Goal: Task Accomplishment & Management: Manage account settings

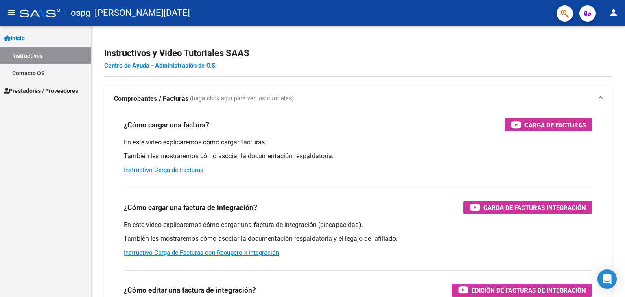
click at [58, 87] on span "Prestadores / Proveedores" at bounding box center [41, 90] width 74 height 9
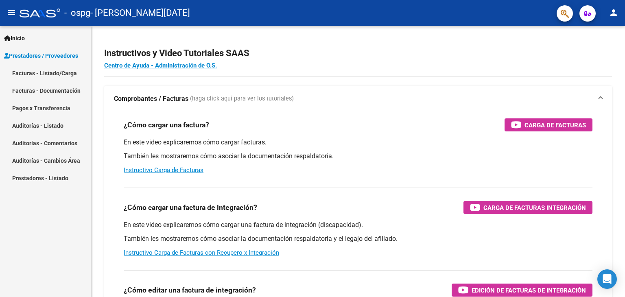
click at [76, 90] on link "Facturas - Documentación" at bounding box center [45, 90] width 91 height 17
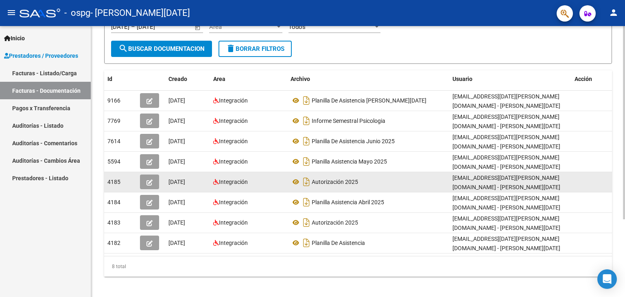
scroll to position [109, 0]
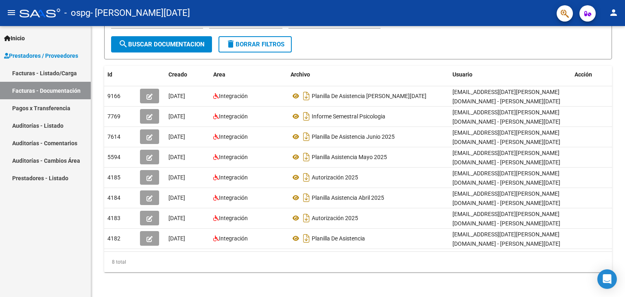
click at [33, 142] on link "Auditorías - Comentarios" at bounding box center [45, 142] width 91 height 17
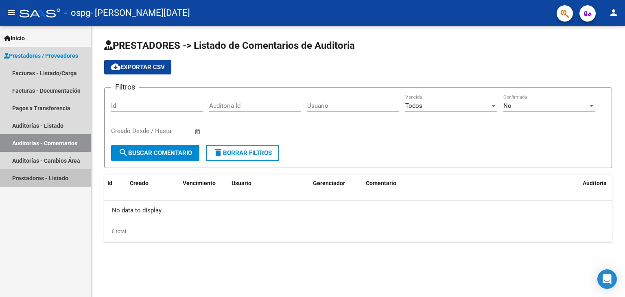
click at [51, 176] on link "Prestadores - Listado" at bounding box center [45, 177] width 91 height 17
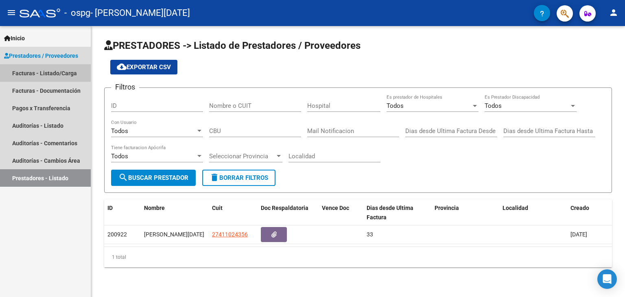
click at [51, 74] on link "Facturas - Listado/Carga" at bounding box center [45, 72] width 91 height 17
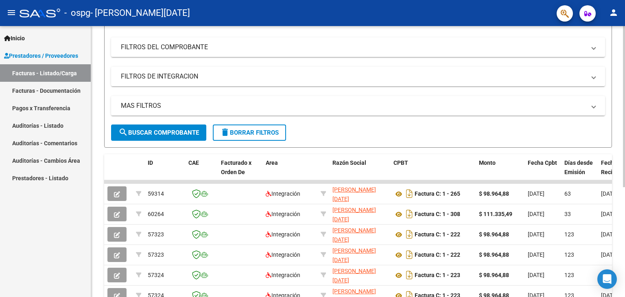
scroll to position [122, 0]
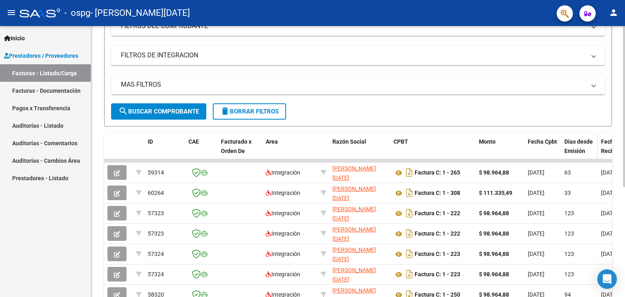
drag, startPoint x: 550, startPoint y: 160, endPoint x: 593, endPoint y: 155, distance: 42.6
click at [593, 155] on div "ID CAE Facturado x Orden De Area Razón Social CPBT Monto Fecha Cpbt Días desde …" at bounding box center [358, 230] width 508 height 195
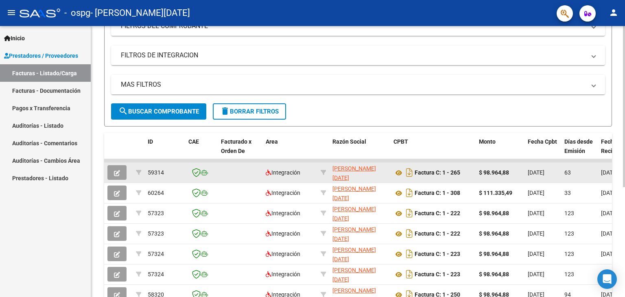
drag, startPoint x: 581, startPoint y: 159, endPoint x: 529, endPoint y: 164, distance: 52.3
click at [543, 164] on datatable-scroller "59314 Integración [PERSON_NAME][DATE] 27411024356 Factura C: 1 - 265 $ 98.964,8…" at bounding box center [358, 232] width 508 height 146
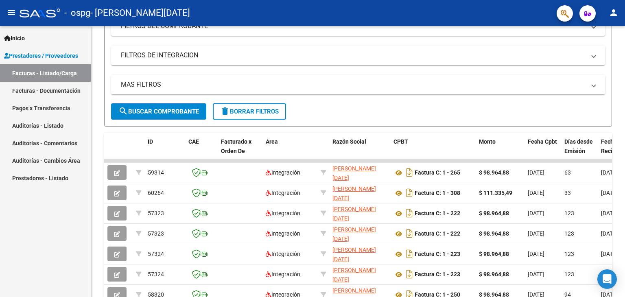
click at [35, 87] on link "Facturas - Documentación" at bounding box center [45, 90] width 91 height 17
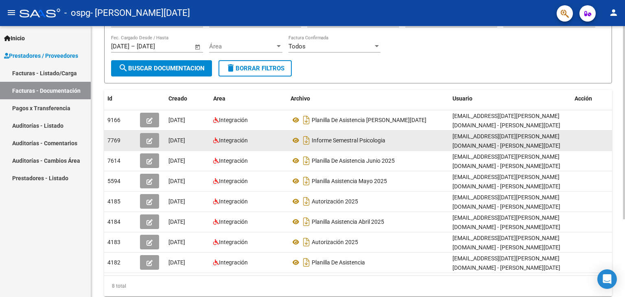
scroll to position [109, 0]
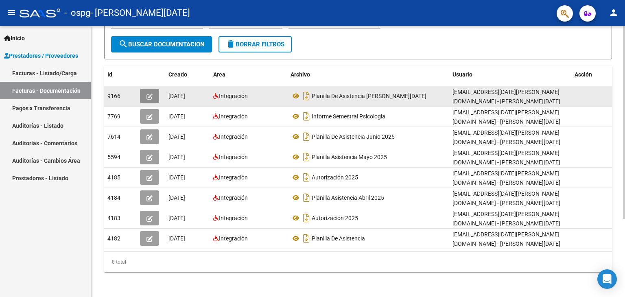
click at [151, 92] on span "button" at bounding box center [149, 95] width 6 height 7
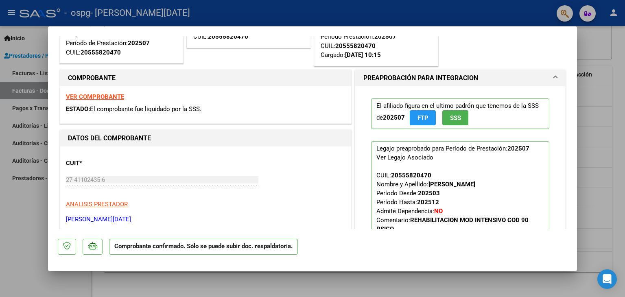
scroll to position [0, 0]
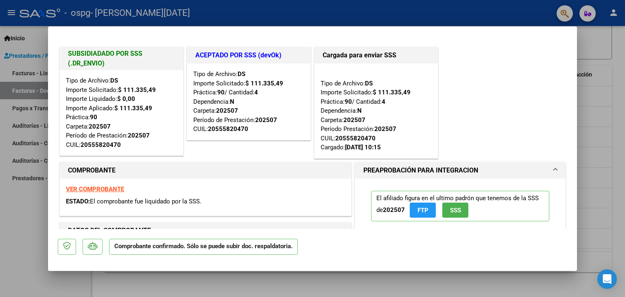
click at [597, 122] on div at bounding box center [312, 148] width 625 height 297
type input "$ 0,00"
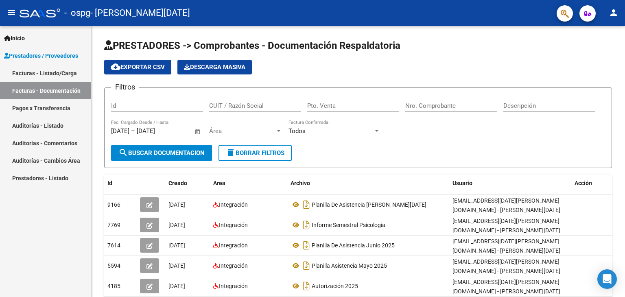
click at [612, 17] on button "person" at bounding box center [613, 13] width 16 height 16
click at [62, 72] on div at bounding box center [312, 148] width 625 height 297
click at [26, 72] on link "Facturas - Listado/Carga" at bounding box center [45, 72] width 91 height 17
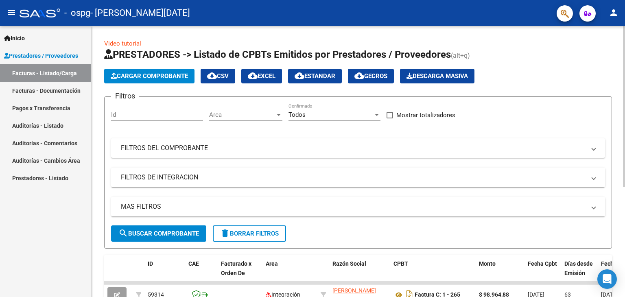
scroll to position [81, 0]
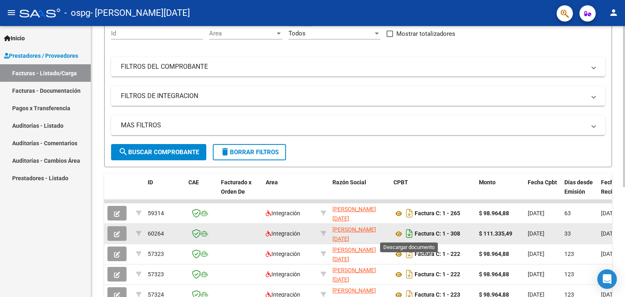
click at [410, 232] on icon "Descargar documento" at bounding box center [409, 233] width 11 height 13
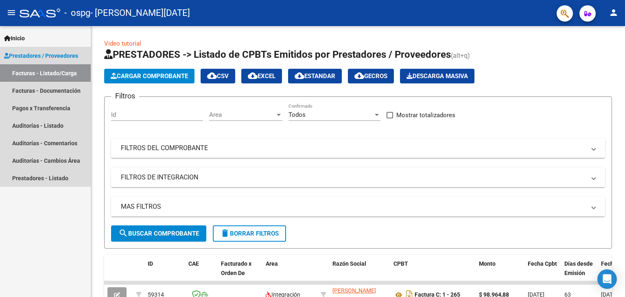
click at [57, 57] on span "Prestadores / Proveedores" at bounding box center [41, 55] width 74 height 9
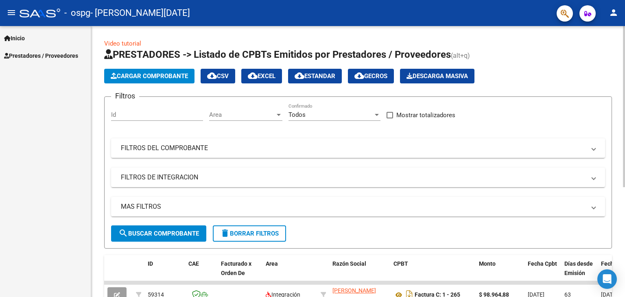
click at [175, 74] on span "Cargar Comprobante" at bounding box center [149, 75] width 77 height 7
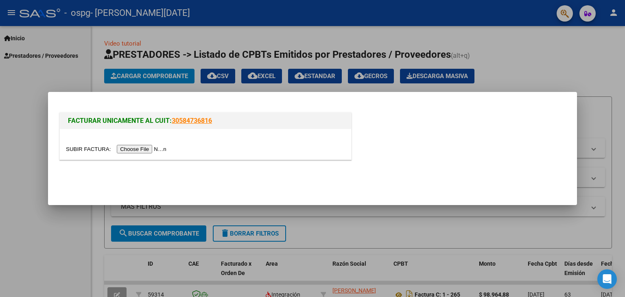
click at [138, 148] on input "file" at bounding box center [117, 149] width 103 height 9
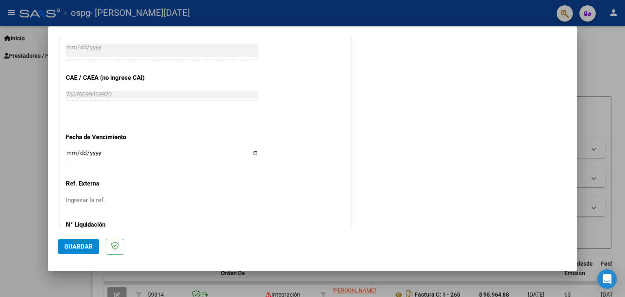
scroll to position [529, 0]
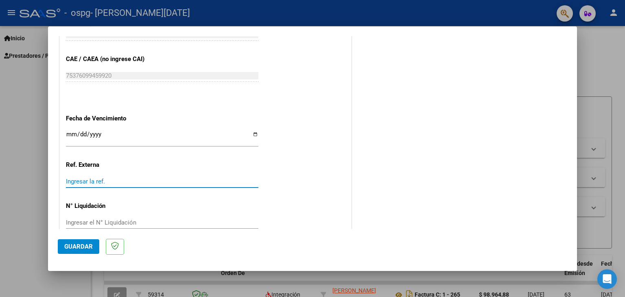
click at [105, 179] on input "Ingresar la ref." at bounding box center [162, 181] width 192 height 7
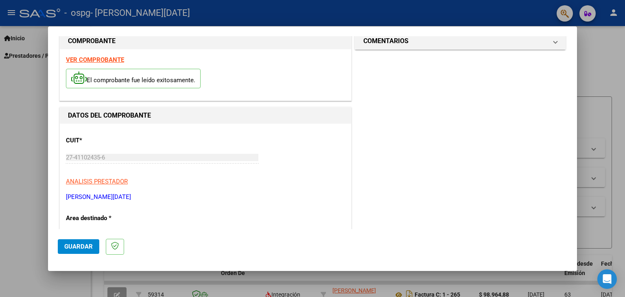
scroll to position [136, 0]
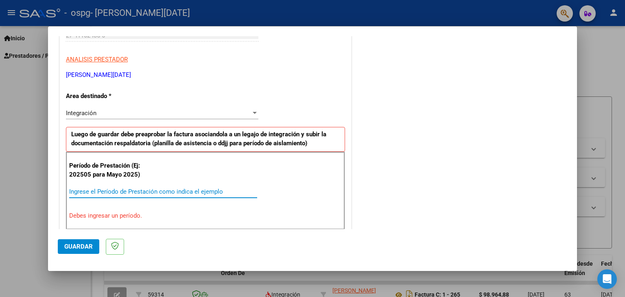
click at [109, 194] on input "Ingrese el Período de Prestación como indica el ejemplo" at bounding box center [163, 191] width 188 height 7
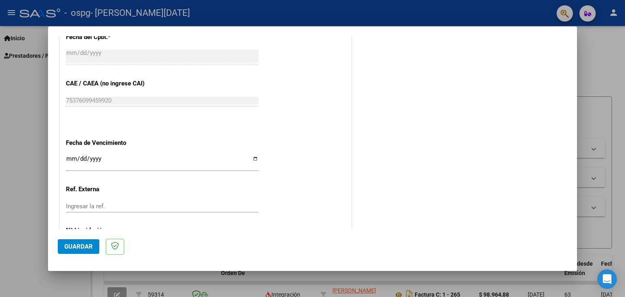
scroll to position [502, 0]
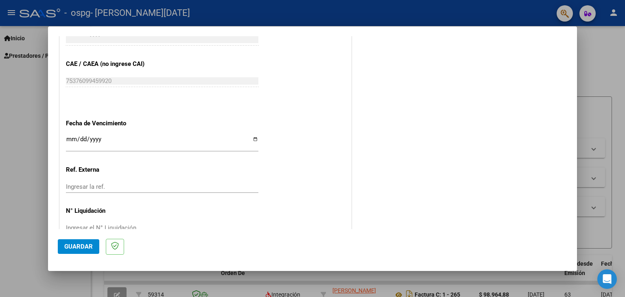
type input "202508"
click at [70, 139] on input "Ingresar la fecha" at bounding box center [162, 142] width 192 height 13
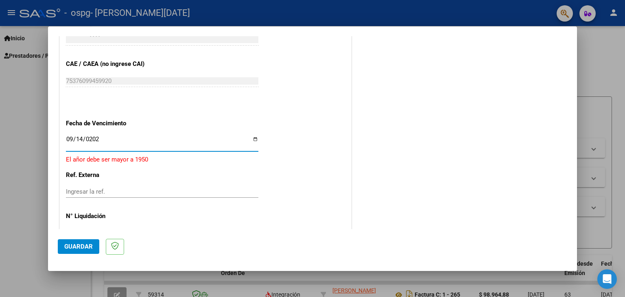
type input "[DATE]"
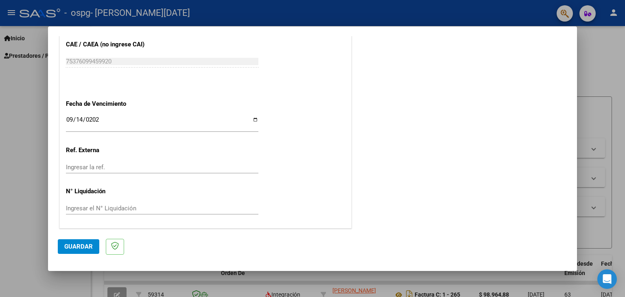
click at [75, 243] on span "Guardar" at bounding box center [78, 246] width 28 height 7
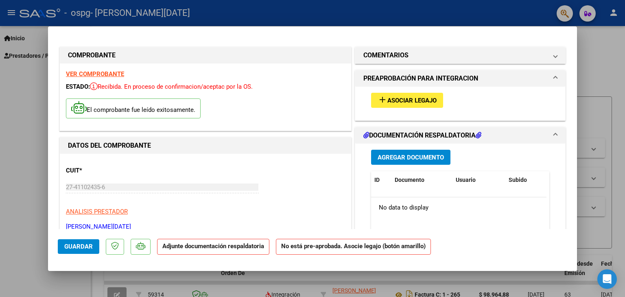
click at [419, 157] on span "Agregar Documento" at bounding box center [411, 157] width 66 height 7
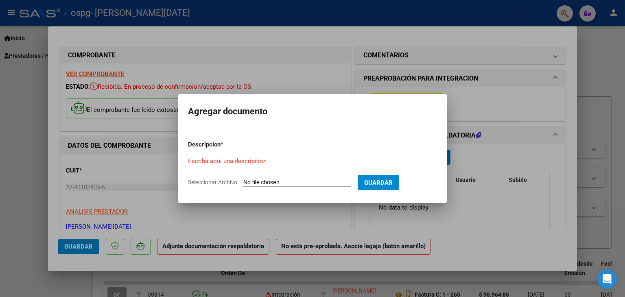
click at [291, 182] on input "Seleccionar Archivo" at bounding box center [297, 183] width 108 height 8
type input "C:\fakepath\planilla [DATE] OSPG [PERSON_NAME].pdf"
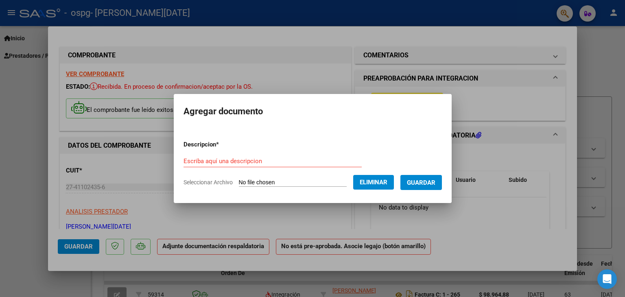
click at [428, 179] on span "Guardar" at bounding box center [421, 182] width 28 height 7
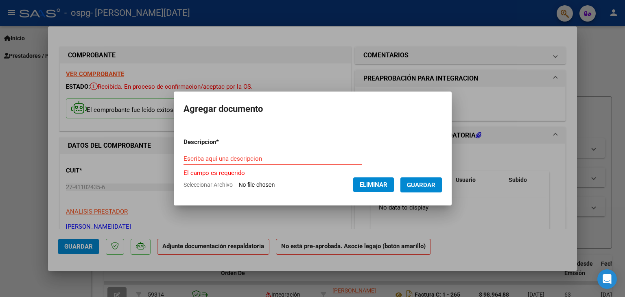
click at [213, 155] on input "Escriba aquí una descripcion" at bounding box center [272, 158] width 178 height 7
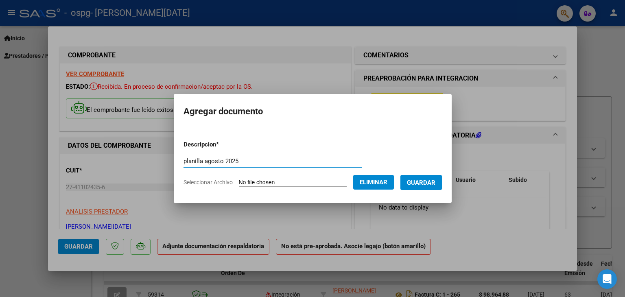
type input "planilla agosto 2025"
click at [427, 179] on span "Guardar" at bounding box center [421, 182] width 28 height 7
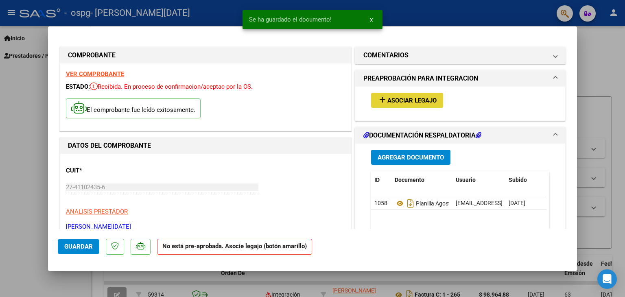
click at [393, 94] on button "add Asociar Legajo" at bounding box center [407, 100] width 72 height 15
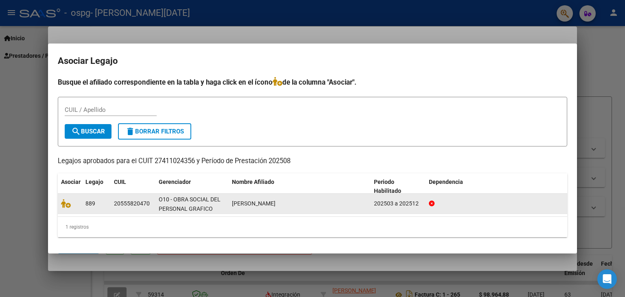
click at [117, 205] on div "20555820470" at bounding box center [132, 203] width 36 height 9
click at [88, 204] on span "889" at bounding box center [90, 203] width 10 height 7
click at [275, 200] on span "[PERSON_NAME]" at bounding box center [254, 203] width 44 height 7
click at [274, 205] on span "[PERSON_NAME]" at bounding box center [254, 203] width 44 height 7
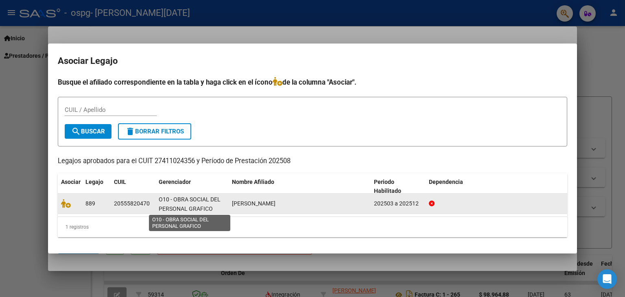
click at [179, 210] on span "O10 - OBRA SOCIAL DEL PERSONAL GRAFICO" at bounding box center [190, 204] width 62 height 16
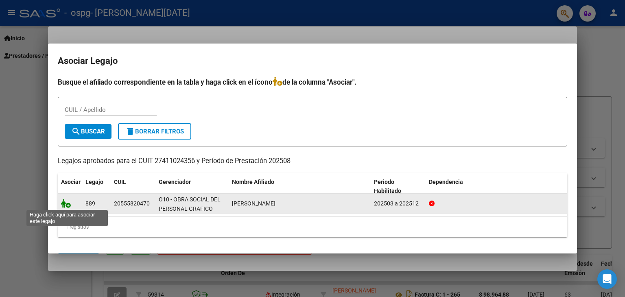
click at [68, 204] on icon at bounding box center [66, 203] width 10 height 9
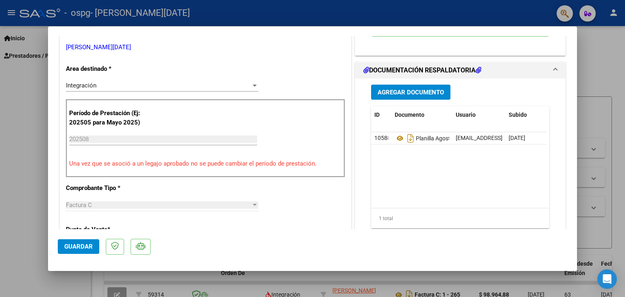
scroll to position [203, 0]
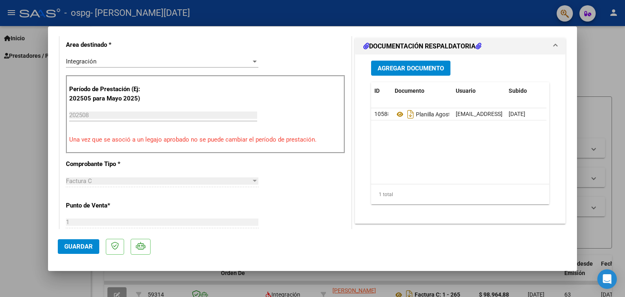
click at [73, 248] on span "Guardar" at bounding box center [78, 246] width 28 height 7
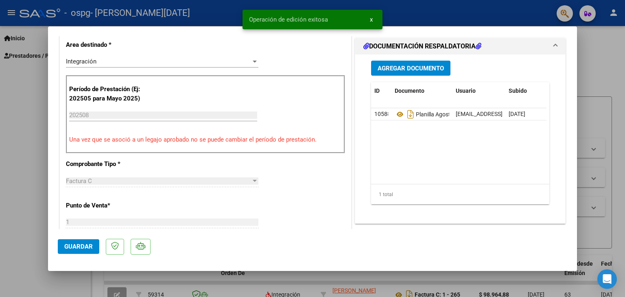
click at [596, 61] on div at bounding box center [312, 148] width 625 height 297
type input "$ 0,00"
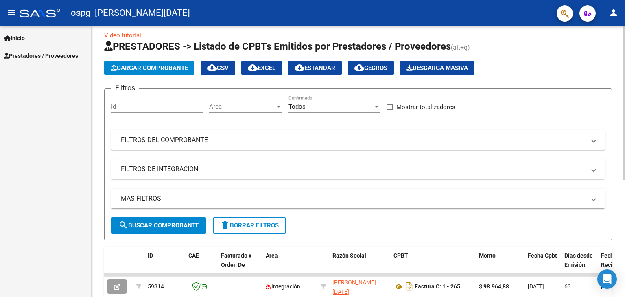
scroll to position [0, 0]
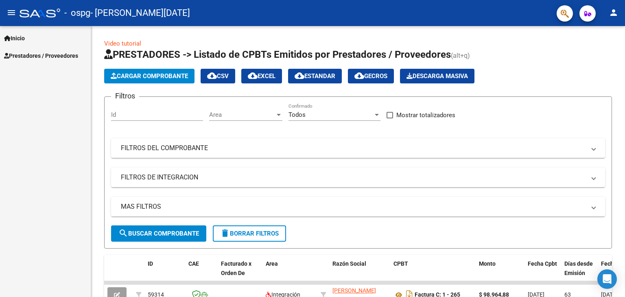
click at [22, 55] on span "Prestadores / Proveedores" at bounding box center [41, 55] width 74 height 9
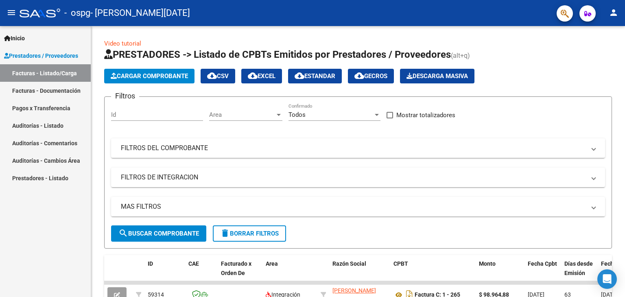
click at [77, 107] on link "Pagos x Transferencia" at bounding box center [45, 107] width 91 height 17
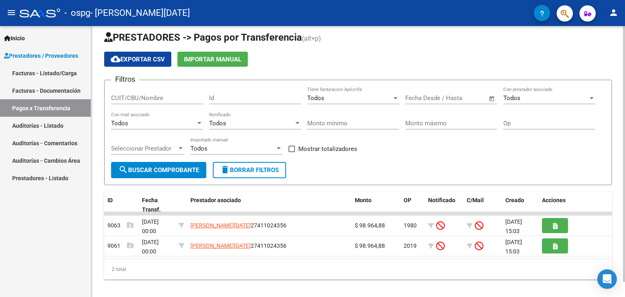
scroll to position [16, 0]
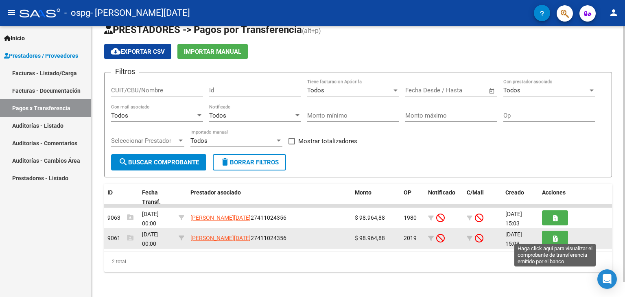
click at [553, 232] on button "button" at bounding box center [555, 238] width 26 height 15
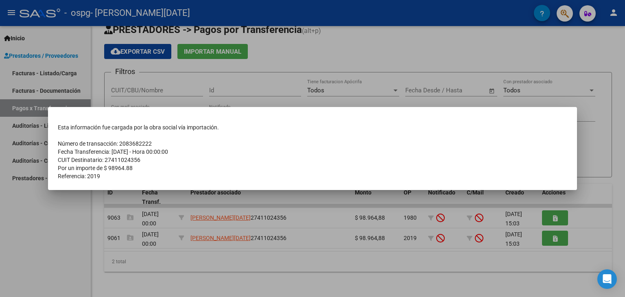
click at [190, 260] on div at bounding box center [312, 148] width 625 height 297
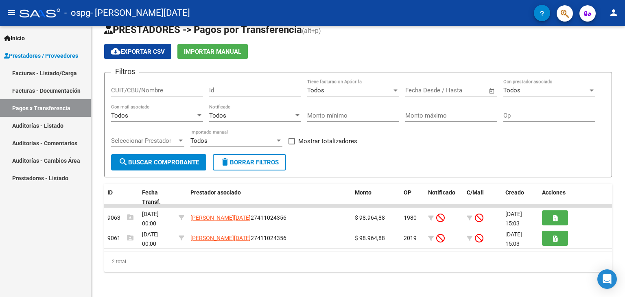
click at [68, 126] on link "Auditorías - Listado" at bounding box center [45, 125] width 91 height 17
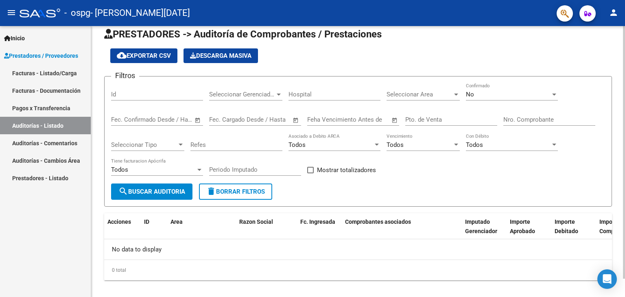
scroll to position [20, 0]
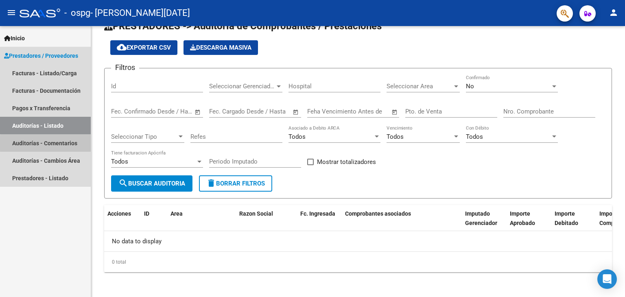
click at [70, 143] on link "Auditorías - Comentarios" at bounding box center [45, 142] width 91 height 17
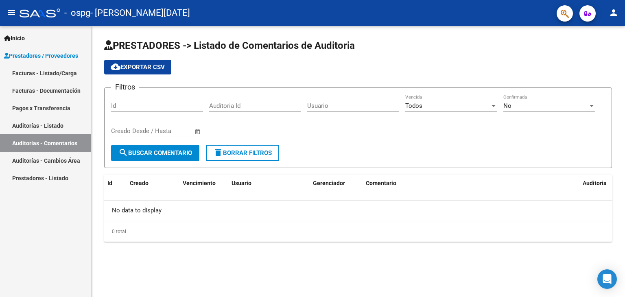
click at [45, 159] on link "Auditorías - Cambios Área" at bounding box center [45, 160] width 91 height 17
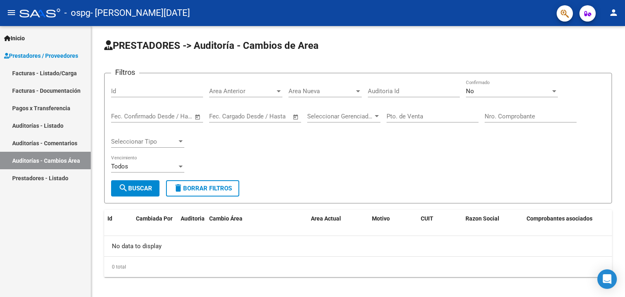
click at [42, 173] on link "Prestadores - Listado" at bounding box center [45, 177] width 91 height 17
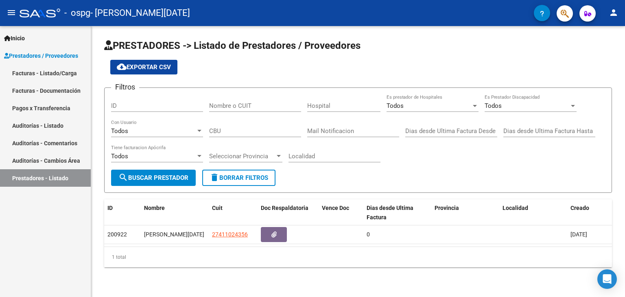
click at [52, 77] on link "Facturas - Listado/Carga" at bounding box center [45, 72] width 91 height 17
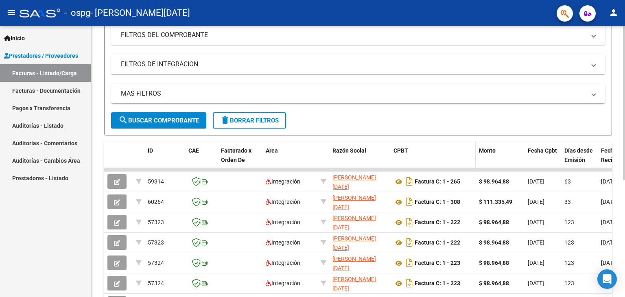
scroll to position [114, 0]
drag, startPoint x: 380, startPoint y: 167, endPoint x: 474, endPoint y: 160, distance: 94.2
click at [470, 161] on div "ID CAE Facturado x Orden De Area Razón Social CPBT Monto Fecha Cpbt Días desde …" at bounding box center [358, 250] width 508 height 216
drag, startPoint x: 589, startPoint y: 146, endPoint x: 562, endPoint y: 149, distance: 27.0
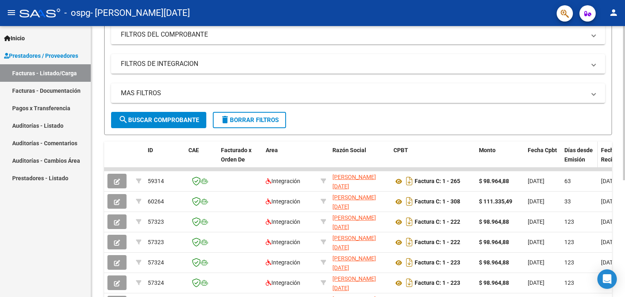
click at [583, 143] on datatable-header-cell "Días desde Emisión" at bounding box center [579, 160] width 37 height 36
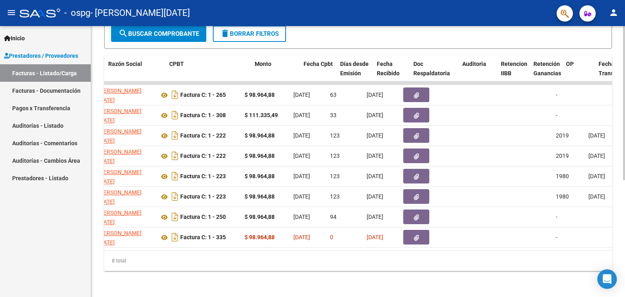
scroll to position [0, 238]
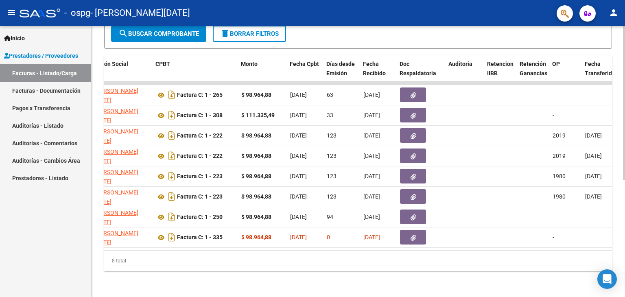
drag, startPoint x: 323, startPoint y: 244, endPoint x: 291, endPoint y: 241, distance: 33.0
click at [291, 241] on datatable-body "59314 Integración [PERSON_NAME][DATE] 27411024356 Factura C: 1 - 265 $ 98.964,8…" at bounding box center [358, 165] width 508 height 169
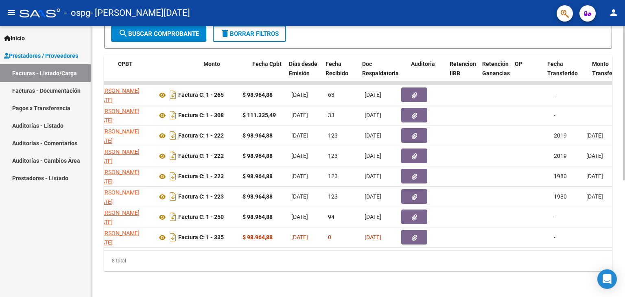
scroll to position [0, 236]
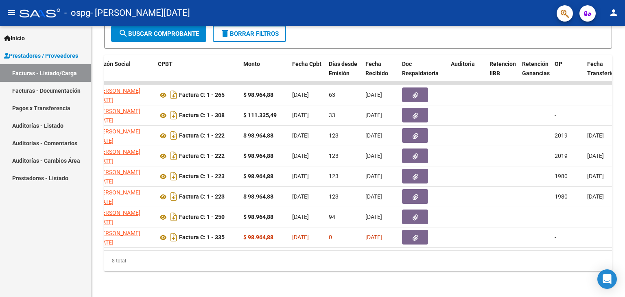
click at [66, 107] on link "Pagos x Transferencia" at bounding box center [45, 107] width 91 height 17
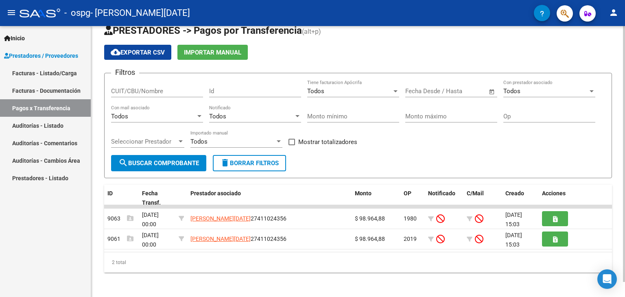
scroll to position [16, 0]
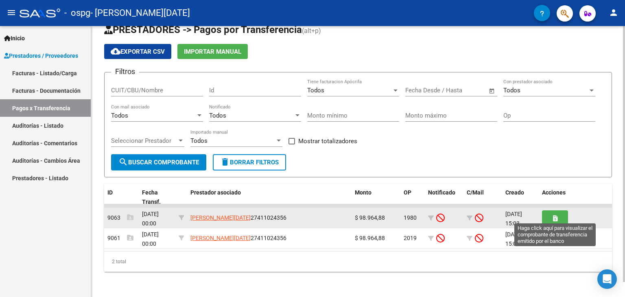
click at [555, 215] on icon "button" at bounding box center [555, 218] width 4 height 6
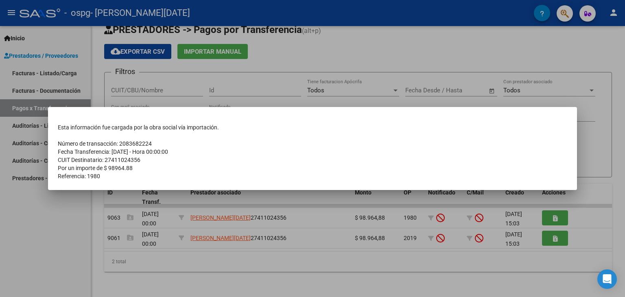
click at [84, 202] on div at bounding box center [312, 148] width 625 height 297
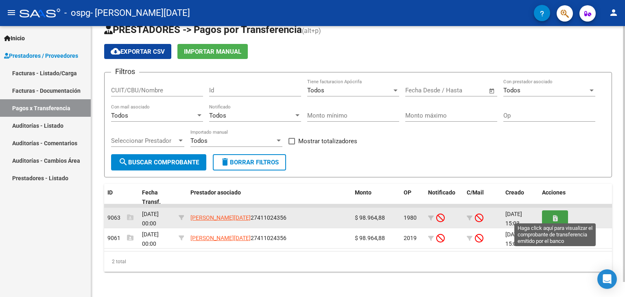
click at [555, 217] on icon "button" at bounding box center [555, 218] width 4 height 6
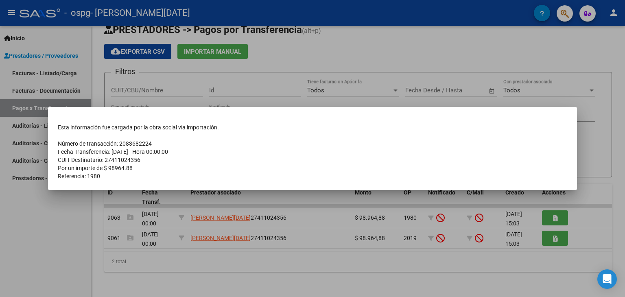
click at [82, 201] on div at bounding box center [312, 148] width 625 height 297
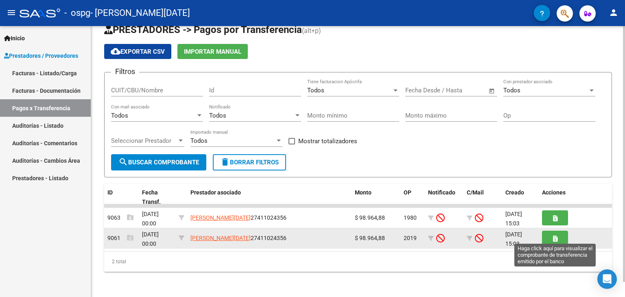
click at [549, 238] on button "button" at bounding box center [555, 238] width 26 height 15
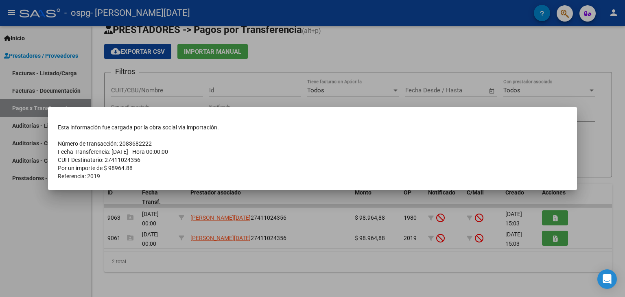
click at [55, 227] on div at bounding box center [312, 148] width 625 height 297
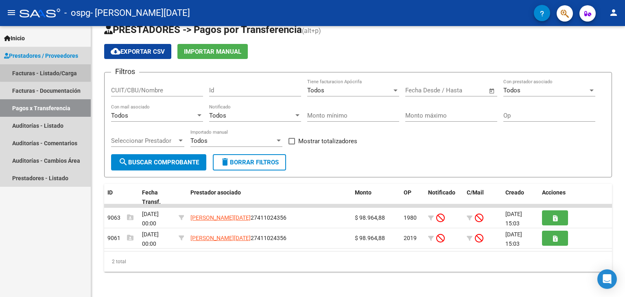
click at [46, 71] on link "Facturas - Listado/Carga" at bounding box center [45, 72] width 91 height 17
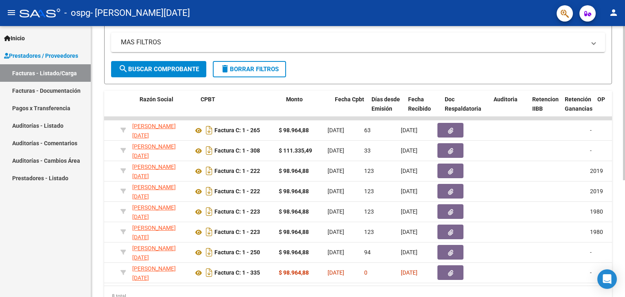
scroll to position [0, 192]
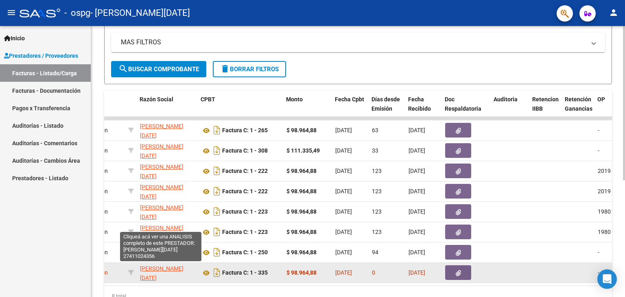
click at [169, 275] on span "[PERSON_NAME][DATE]" at bounding box center [162, 273] width 44 height 16
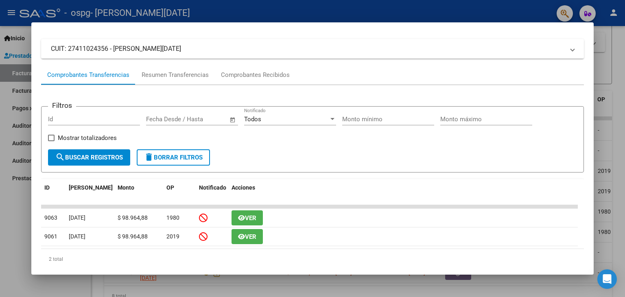
scroll to position [0, 0]
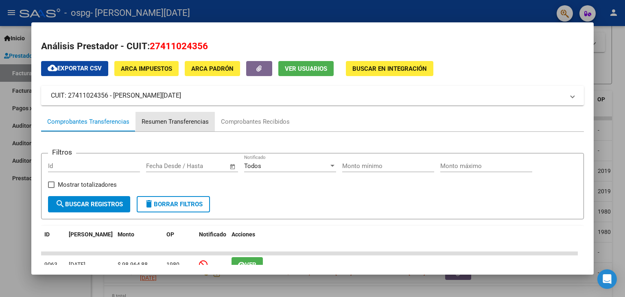
click at [156, 122] on div "Resumen Transferencias" at bounding box center [175, 121] width 67 height 9
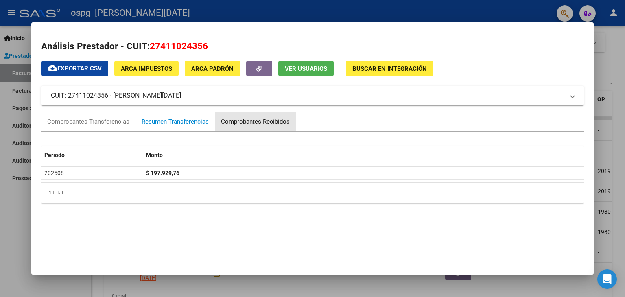
click at [270, 123] on div "Comprobantes Recibidos" at bounding box center [255, 121] width 69 height 9
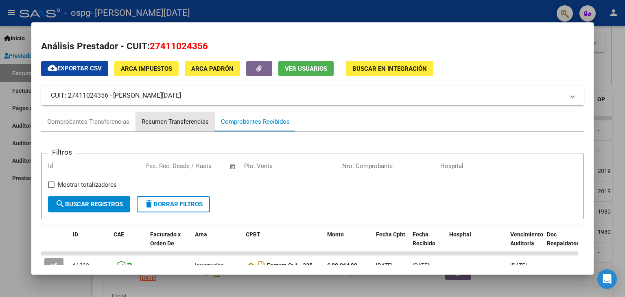
click at [154, 125] on div "Resumen Transferencias" at bounding box center [175, 121] width 67 height 9
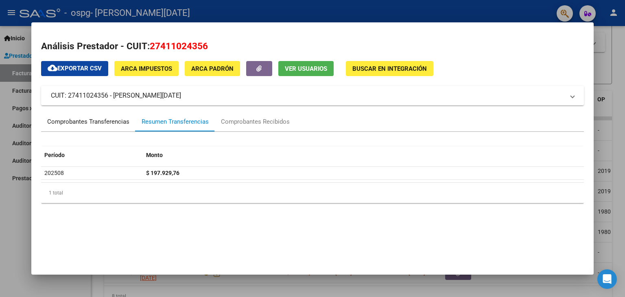
click at [57, 119] on div "Comprobantes Transferencias" at bounding box center [88, 121] width 82 height 9
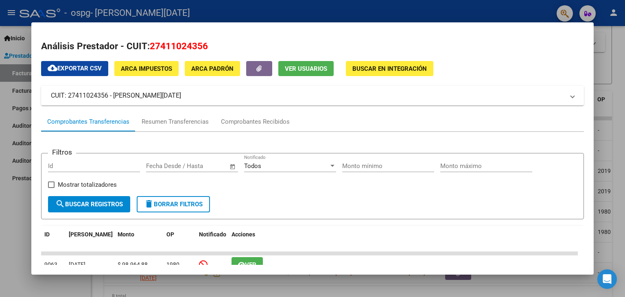
click at [5, 232] on div at bounding box center [312, 148] width 625 height 297
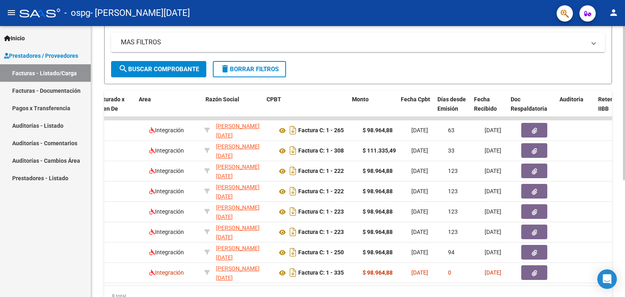
scroll to position [0, 127]
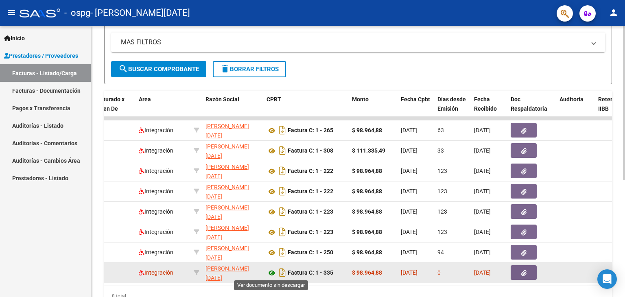
click at [273, 271] on icon at bounding box center [271, 273] width 11 height 10
click at [283, 273] on icon "Descargar documento" at bounding box center [282, 272] width 11 height 13
click at [270, 271] on icon at bounding box center [271, 273] width 11 height 10
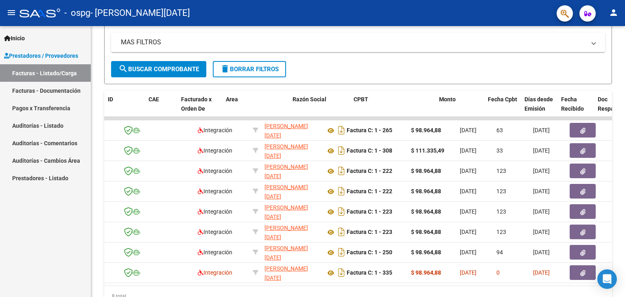
scroll to position [0, 0]
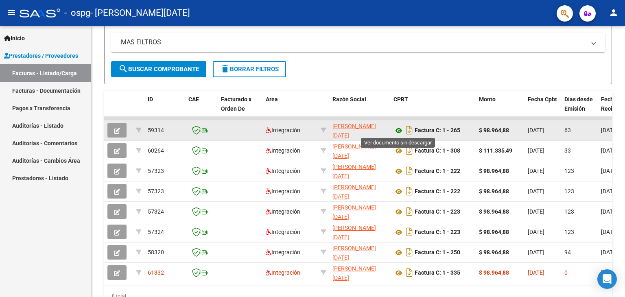
click at [399, 128] on icon at bounding box center [398, 131] width 11 height 10
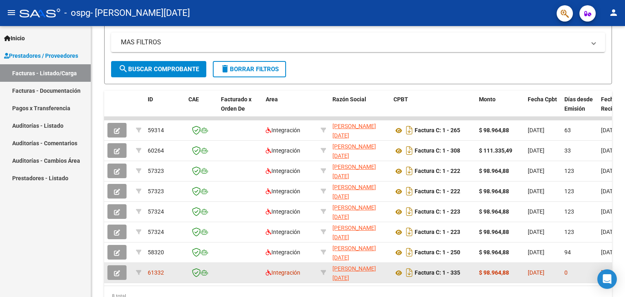
click at [226, 270] on datatable-body-cell at bounding box center [240, 273] width 45 height 20
click at [178, 272] on div "61332" at bounding box center [165, 272] width 34 height 9
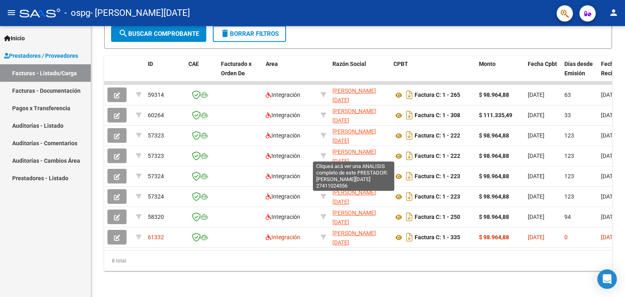
scroll to position [205, 0]
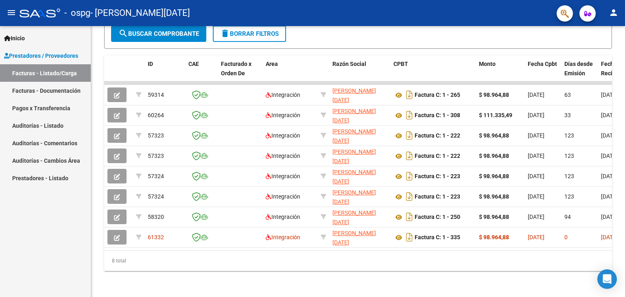
drag, startPoint x: 193, startPoint y: 243, endPoint x: 234, endPoint y: 243, distance: 41.5
click at [234, 243] on datatable-body "59314 Integración [PERSON_NAME][DATE] 27411024356 Factura C: 1 - 265 $ 98.964,8…" at bounding box center [358, 165] width 508 height 169
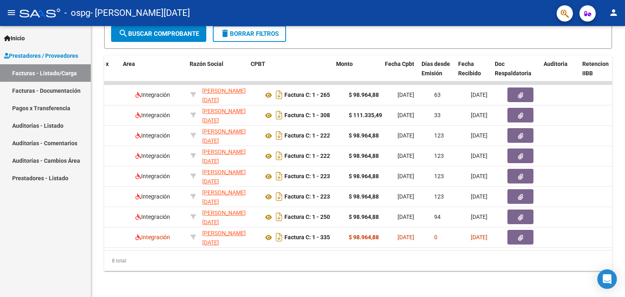
scroll to position [0, 148]
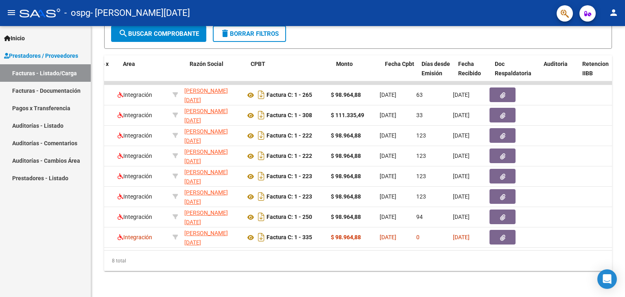
drag, startPoint x: 213, startPoint y: 244, endPoint x: 317, endPoint y: 246, distance: 103.8
click at [254, 246] on datatable-body "59314 Integración [PERSON_NAME][DATE] 27411024356 Factura C: 1 - 265 $ 98.964,8…" at bounding box center [358, 165] width 508 height 169
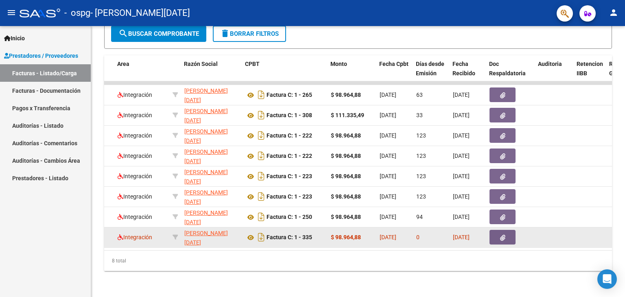
click at [497, 232] on button "button" at bounding box center [502, 237] width 26 height 15
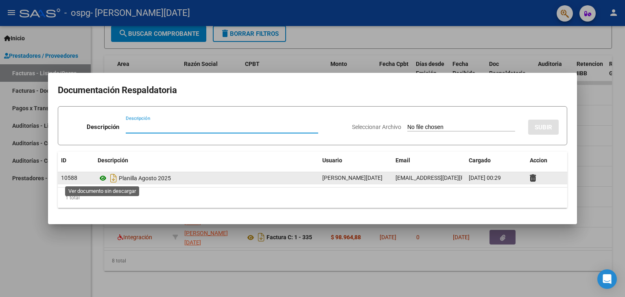
click at [103, 179] on icon at bounding box center [103, 178] width 11 height 10
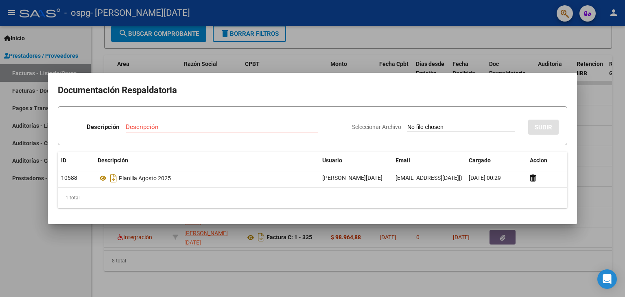
click at [65, 249] on div at bounding box center [312, 148] width 625 height 297
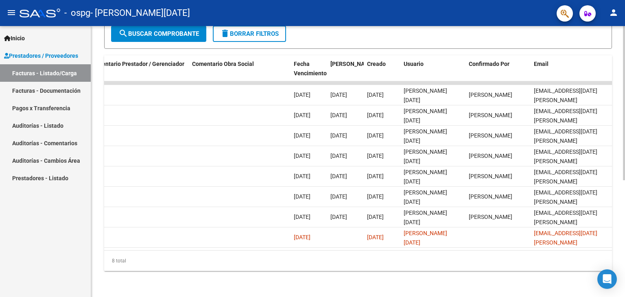
scroll to position [0, 0]
